Goal: Transaction & Acquisition: Purchase product/service

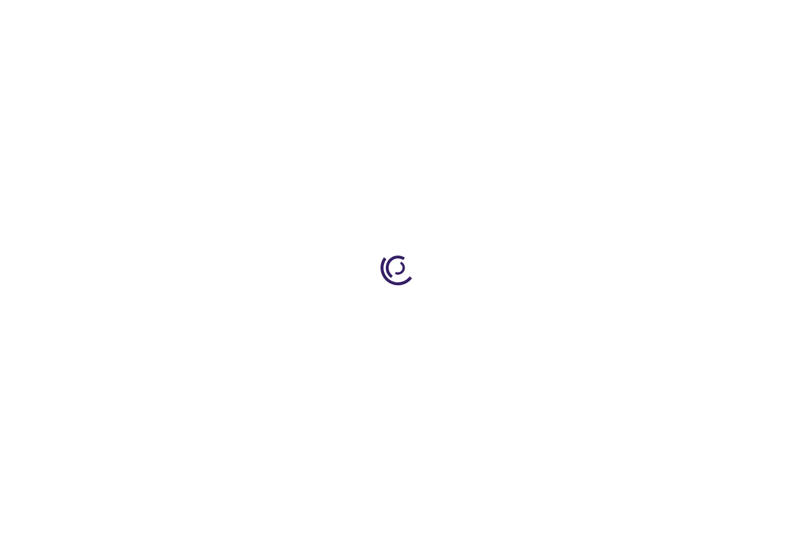
scroll to position [468, 0]
type input "0"
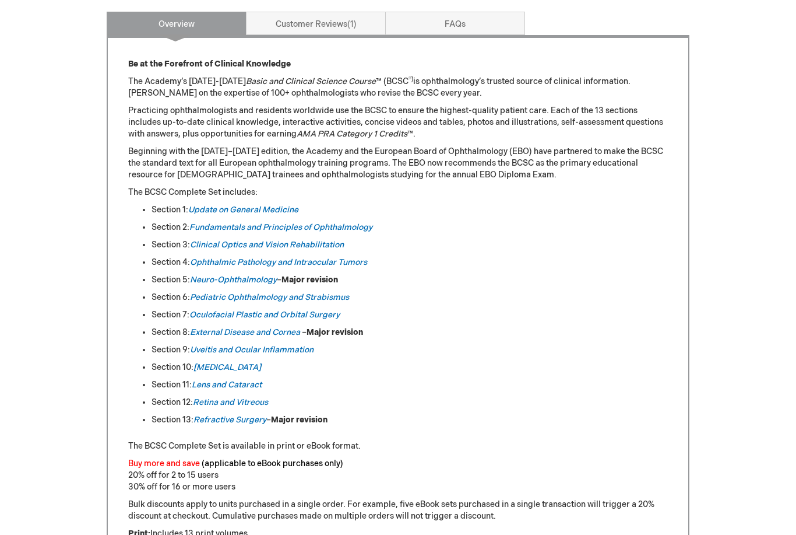
scroll to position [489, 0]
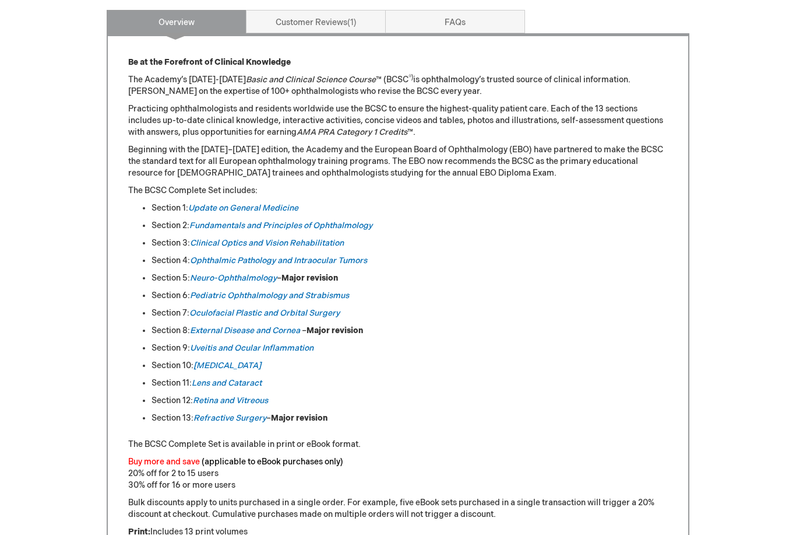
click at [323, 240] on link "Clinical Optics and Vision Rehabilitation" at bounding box center [267, 243] width 154 height 10
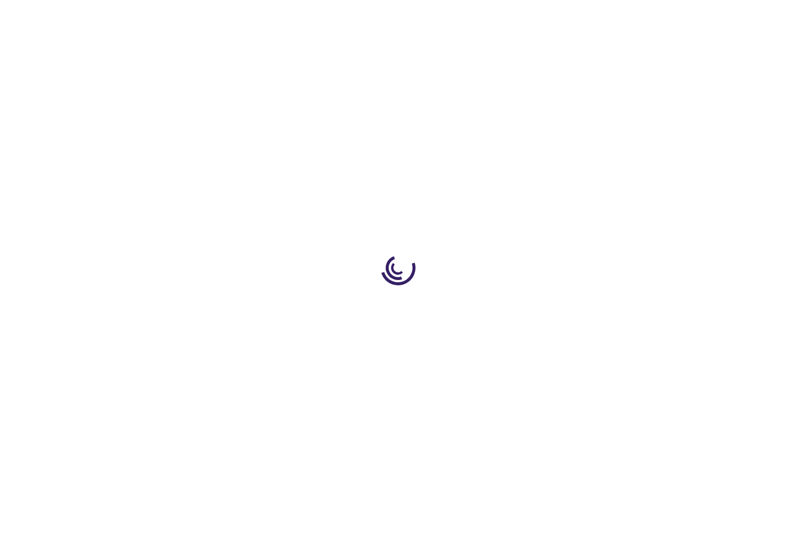
type input "0"
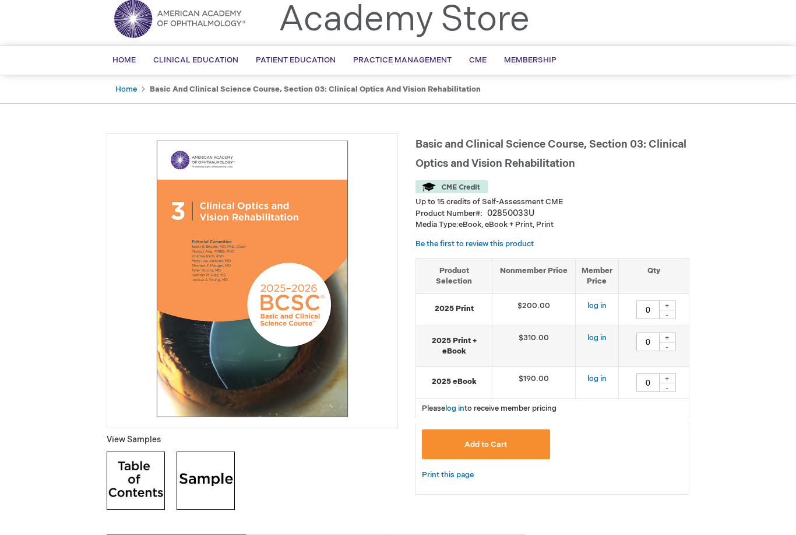
scroll to position [36, 0]
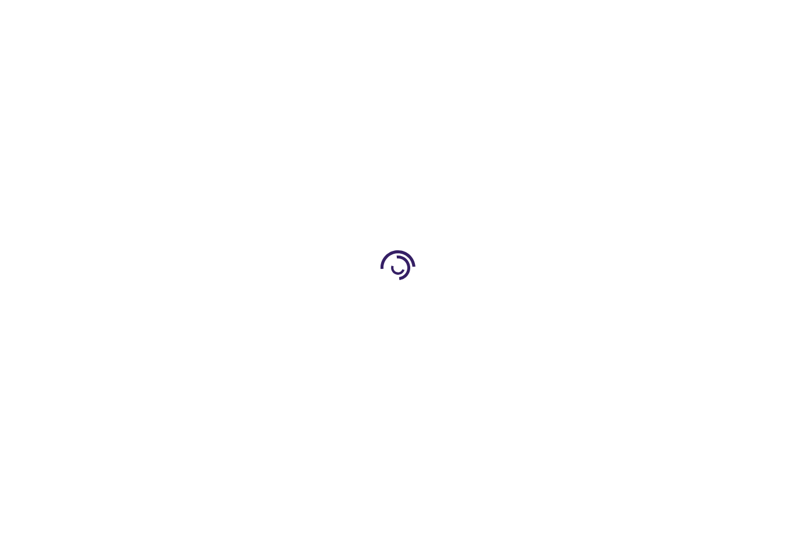
scroll to position [526, 0]
type input "0"
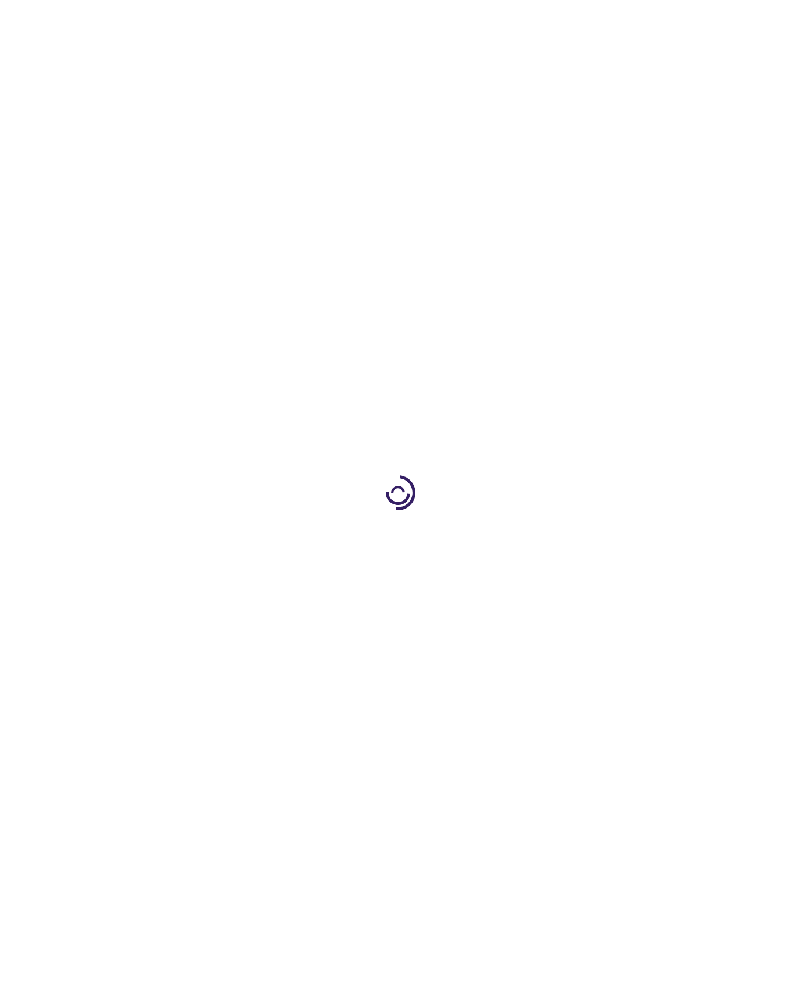
type input "0"
